Goal: Find contact information: Obtain details needed to contact an individual or organization

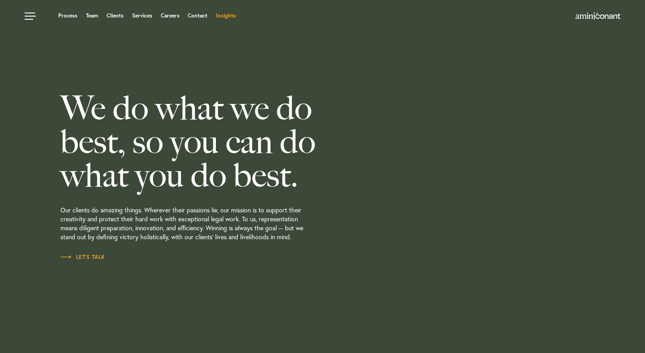
click at [221, 17] on link "Insights" at bounding box center [226, 15] width 20 height 5
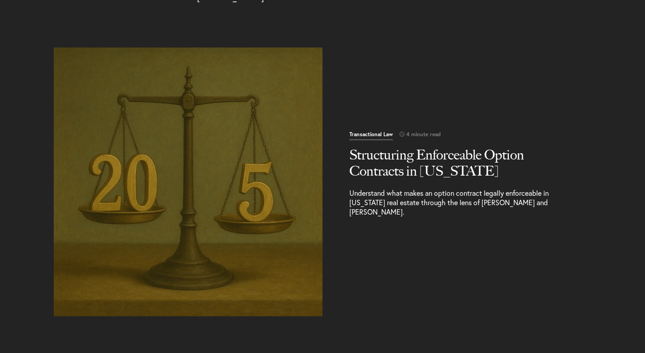
scroll to position [217, 0]
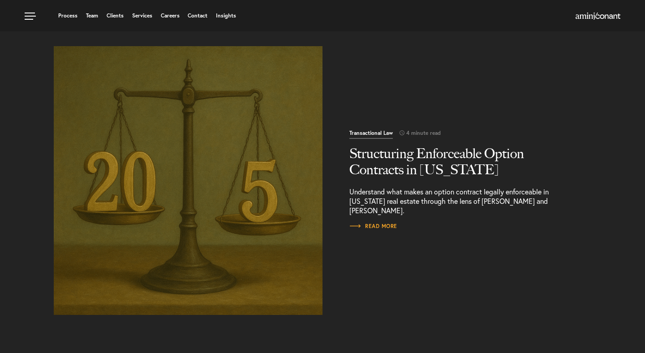
click at [211, 197] on img "Read More" at bounding box center [188, 180] width 282 height 282
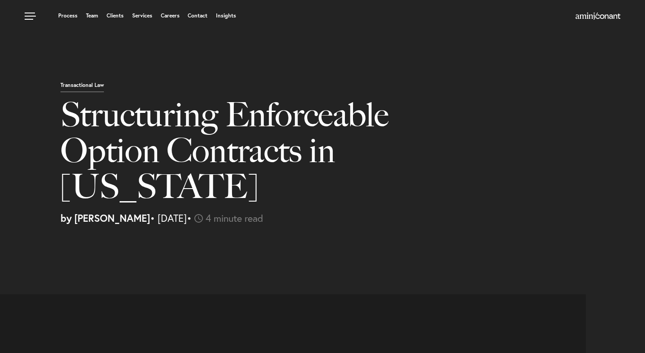
select select "US"
select select "Austin"
select select "Business and Civil Litigation"
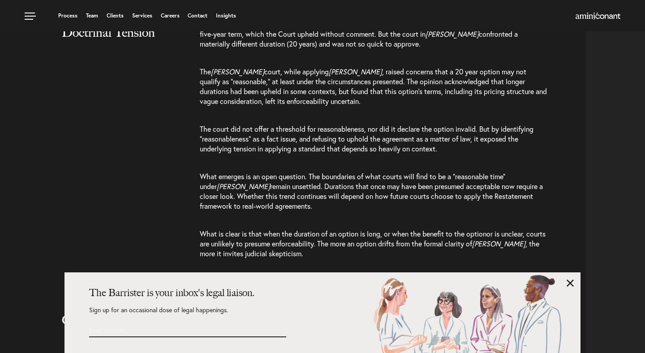
scroll to position [1560, 0]
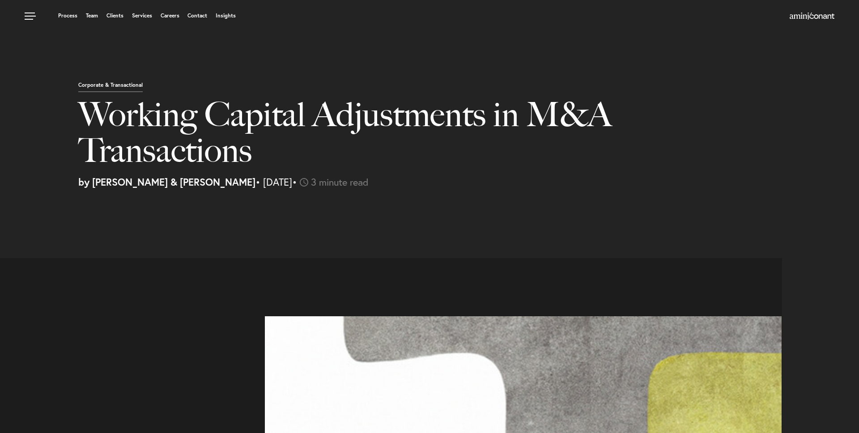
select select "US"
select select "Austin"
select select "Business and Civil Litigation"
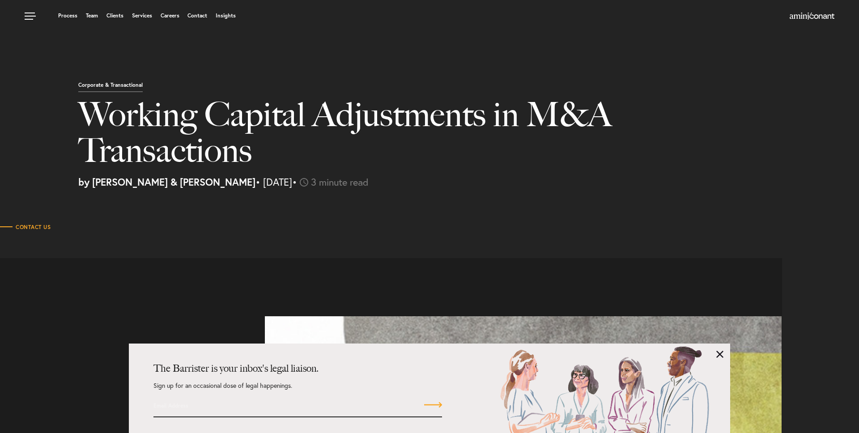
click at [463, 215] on section "Contact Us" at bounding box center [429, 218] width 859 height 45
